Goal: Transaction & Acquisition: Purchase product/service

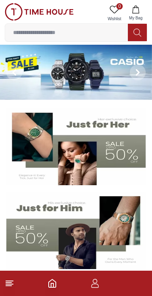
click at [77, 82] on img at bounding box center [76, 72] width 152 height 55
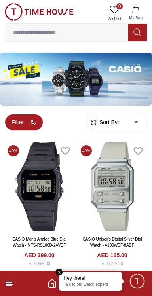
click at [22, 122] on button "Filter" at bounding box center [24, 122] width 38 height 17
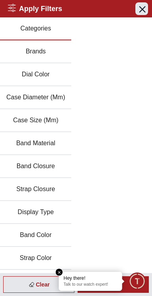
click at [147, 6] on button "Close menu" at bounding box center [141, 8] width 13 height 13
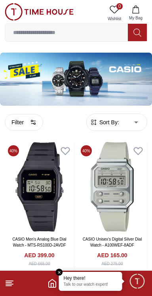
click at [111, 118] on span "Sort By:" at bounding box center [108, 122] width 21 height 8
click at [118, 122] on span "Sort By:" at bounding box center [108, 122] width 21 height 8
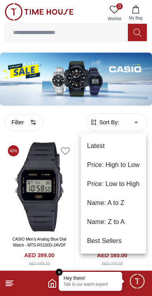
click at [115, 182] on li "Price: Low to High" at bounding box center [113, 183] width 65 height 19
type input "*"
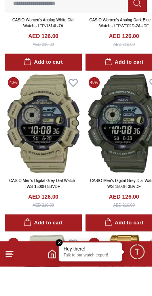
scroll to position [5665, 0]
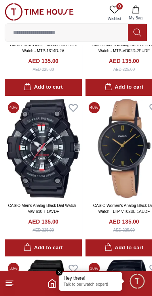
scroll to position [7113, 0]
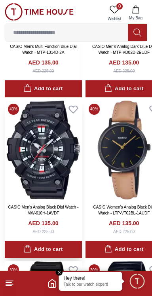
click at [25, 152] on img at bounding box center [43, 149] width 77 height 99
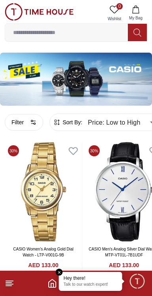
click at [120, 82] on img at bounding box center [76, 79] width 152 height 53
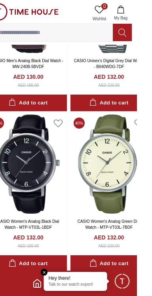
scroll to position [6341, 0]
